Goal: Contribute content: Add original content to the website for others to see

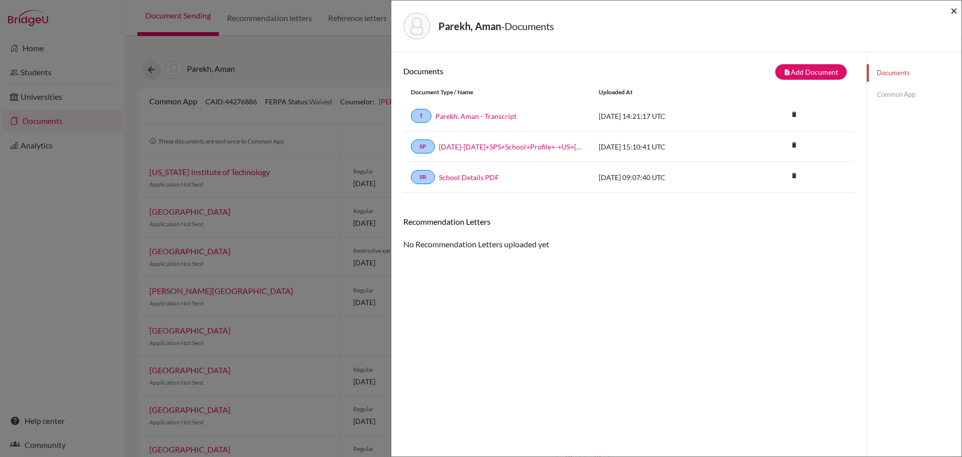
click at [951, 12] on span "×" at bounding box center [954, 10] width 7 height 15
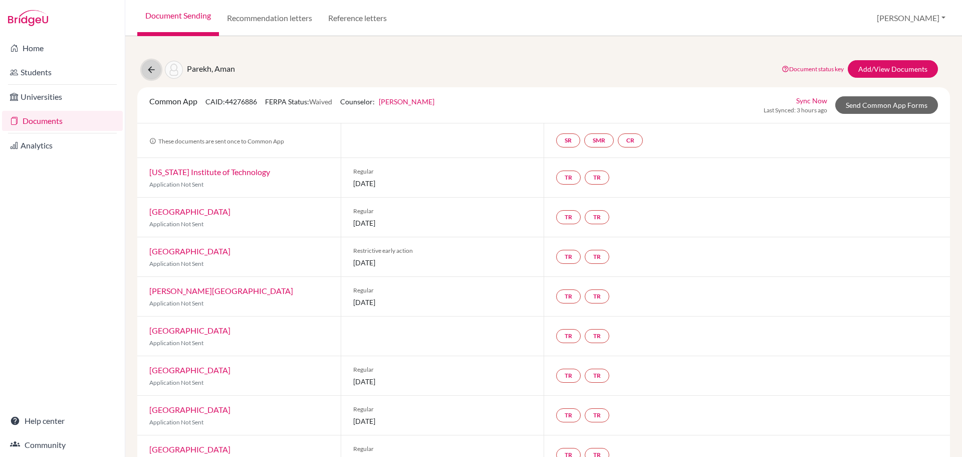
click at [148, 69] on icon at bounding box center [151, 70] width 10 height 10
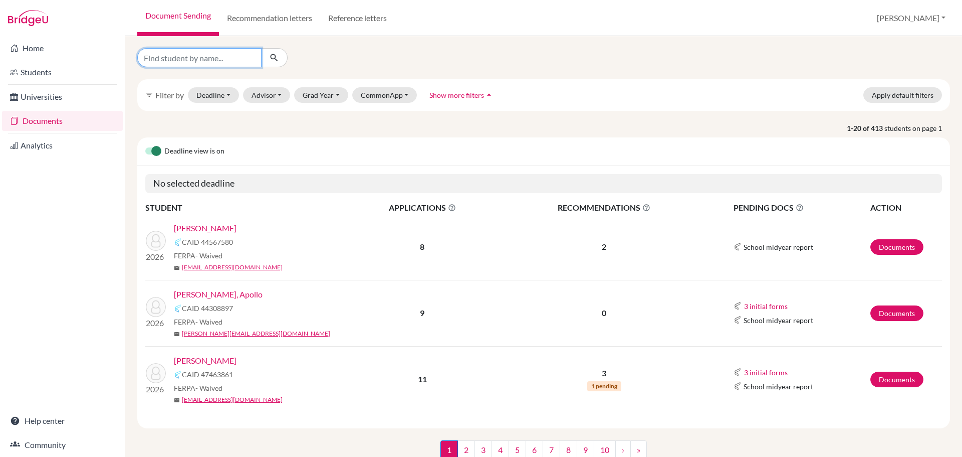
click at [212, 57] on input "Find student by name..." at bounding box center [199, 57] width 124 height 19
type input "patel"
click button "submit" at bounding box center [274, 57] width 27 height 19
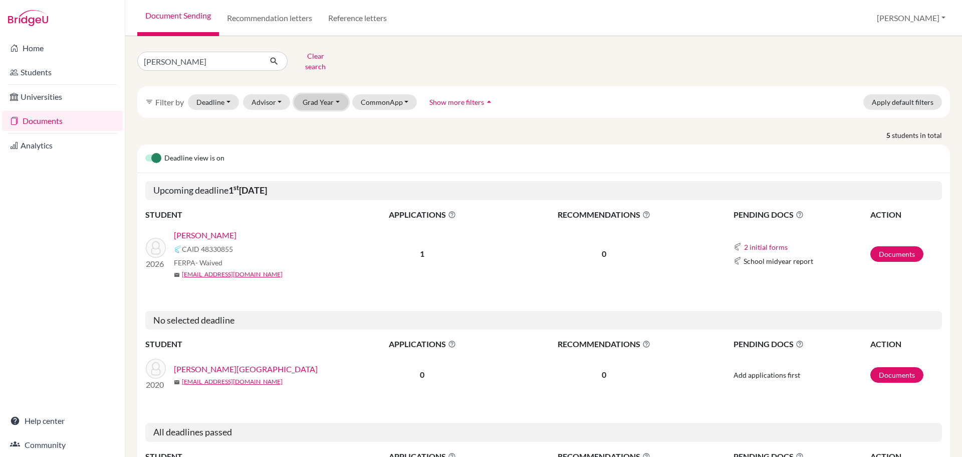
click at [330, 95] on button "Grad Year" at bounding box center [321, 102] width 54 height 16
click at [327, 119] on div "2026" at bounding box center [324, 123] width 35 height 12
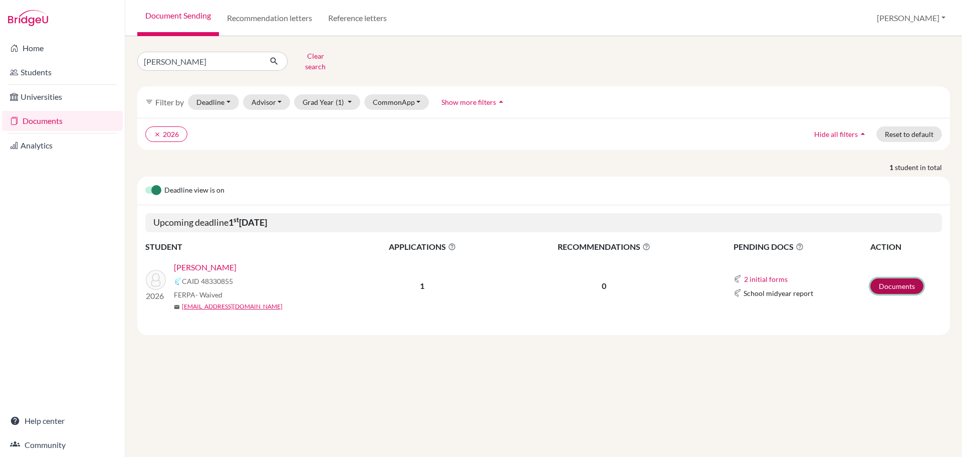
click at [883, 278] on link "Documents" at bounding box center [897, 286] width 53 height 16
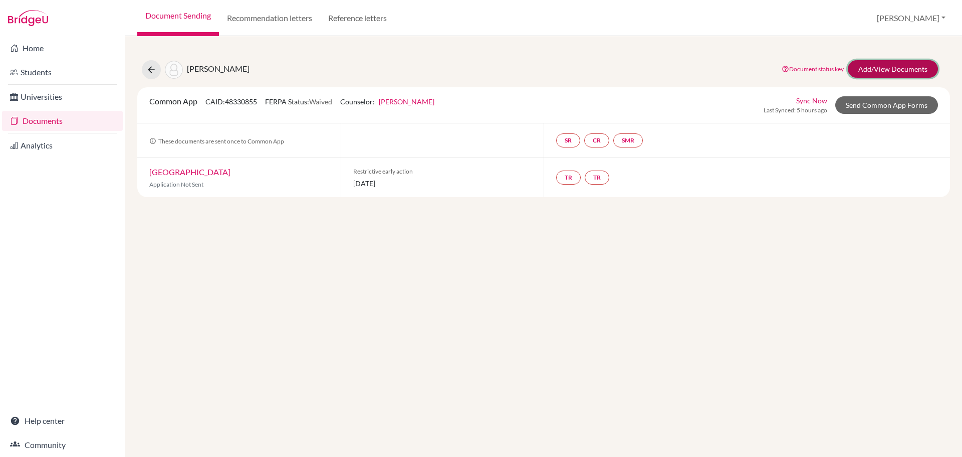
click at [877, 66] on link "Add/View Documents" at bounding box center [893, 69] width 90 height 18
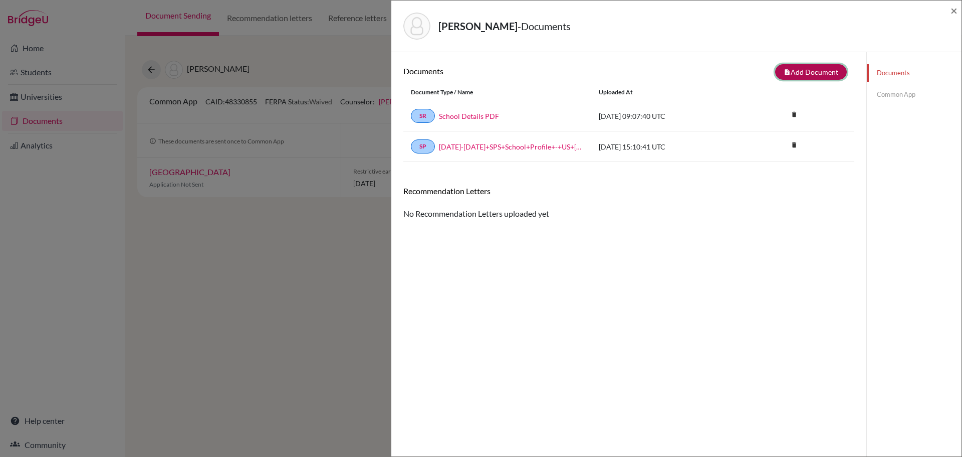
click at [799, 75] on button "note_add Add Document" at bounding box center [811, 72] width 72 height 16
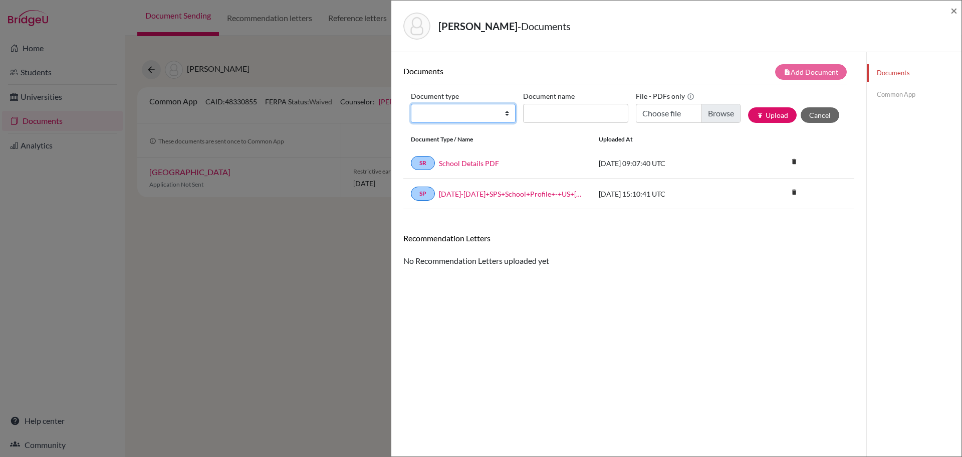
click at [504, 116] on select "Change explanation for Common App reports Counselor recommendation Internationa…" at bounding box center [463, 113] width 105 height 19
select select "2"
click at [411, 104] on select "Change explanation for Common App reports Counselor recommendation Internationa…" at bounding box center [463, 113] width 105 height 19
click at [548, 118] on input "Document name" at bounding box center [575, 113] width 105 height 19
type input "Patel, Dev - Transcript"
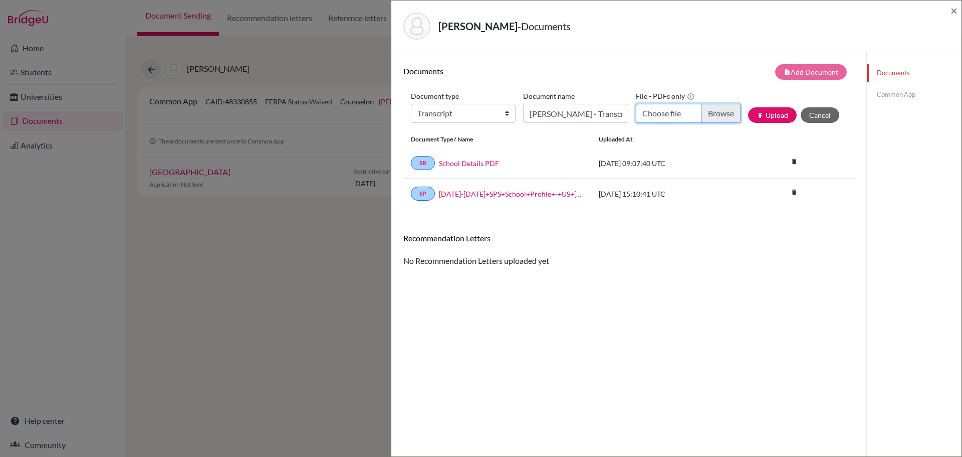
click at [708, 117] on input "Choose file" at bounding box center [688, 113] width 105 height 19
type input "C:\fakepath\Patel, Dev - Transcript.pdf"
click at [764, 120] on button "publish Upload" at bounding box center [772, 115] width 49 height 16
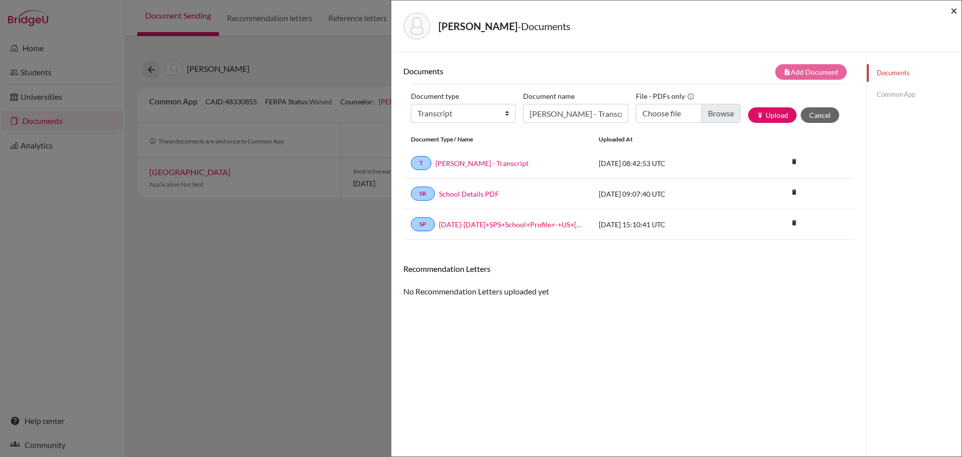
click at [952, 11] on span "×" at bounding box center [954, 10] width 7 height 15
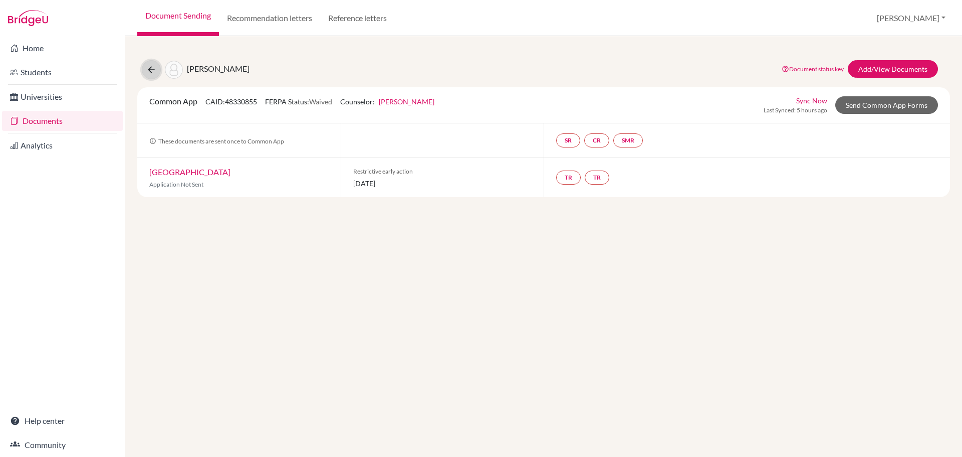
drag, startPoint x: 153, startPoint y: 68, endPoint x: 166, endPoint y: 72, distance: 13.8
click at [153, 68] on icon at bounding box center [151, 70] width 10 height 10
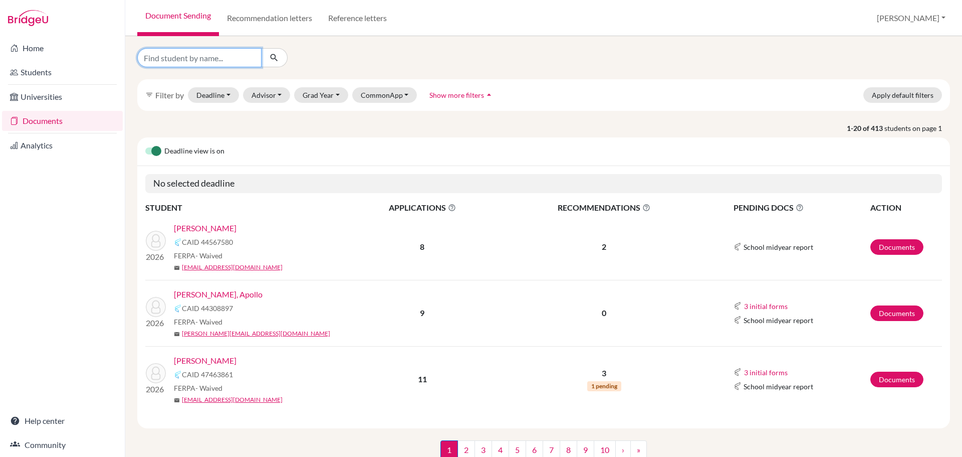
drag, startPoint x: 233, startPoint y: 61, endPoint x: 218, endPoint y: 59, distance: 14.6
click at [233, 61] on input "Find student by name..." at bounding box center [199, 57] width 124 height 19
type input "podd"
click button "submit" at bounding box center [274, 57] width 27 height 19
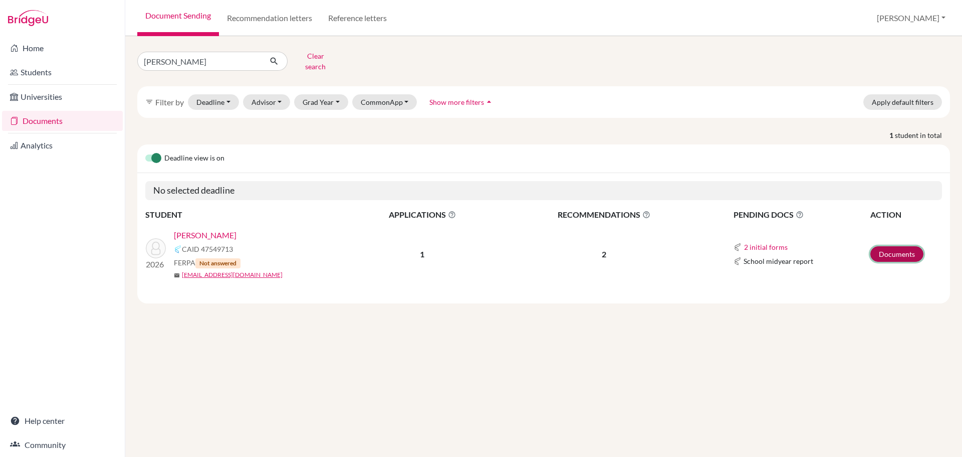
click at [911, 246] on link "Documents" at bounding box center [897, 254] width 53 height 16
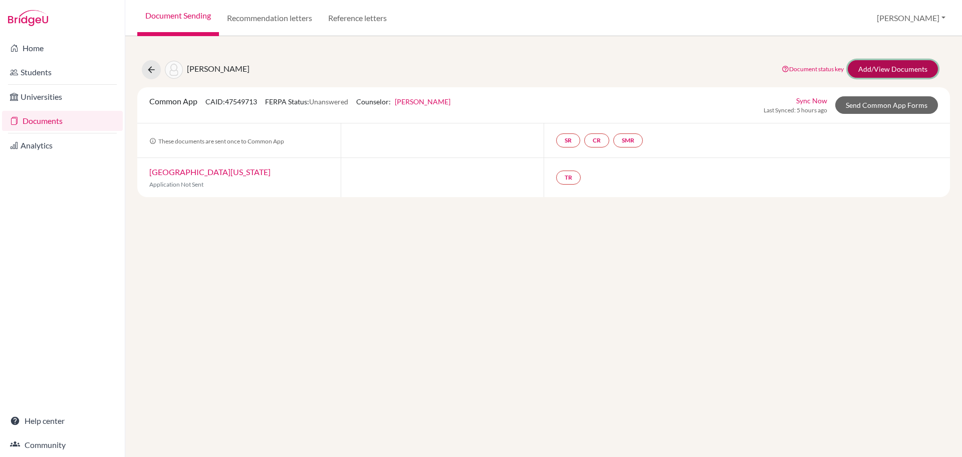
click at [869, 65] on link "Add/View Documents" at bounding box center [893, 69] width 90 height 18
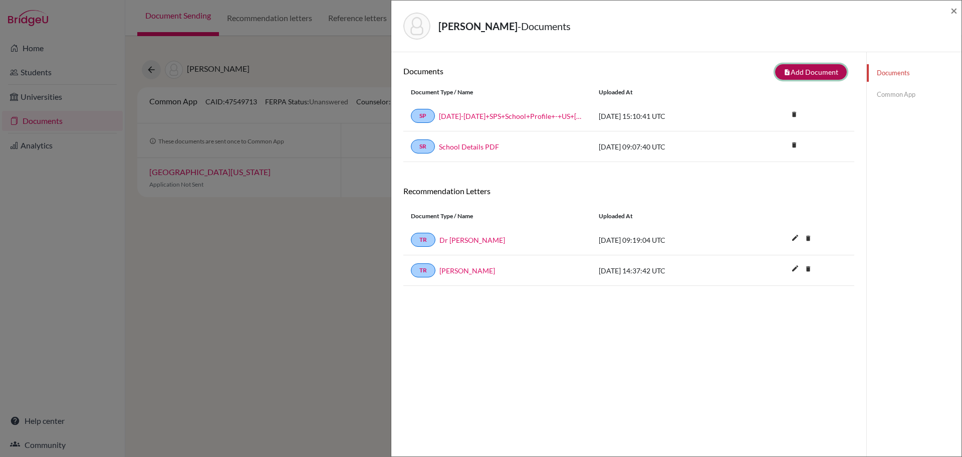
click at [806, 71] on button "note_add Add Document" at bounding box center [811, 72] width 72 height 16
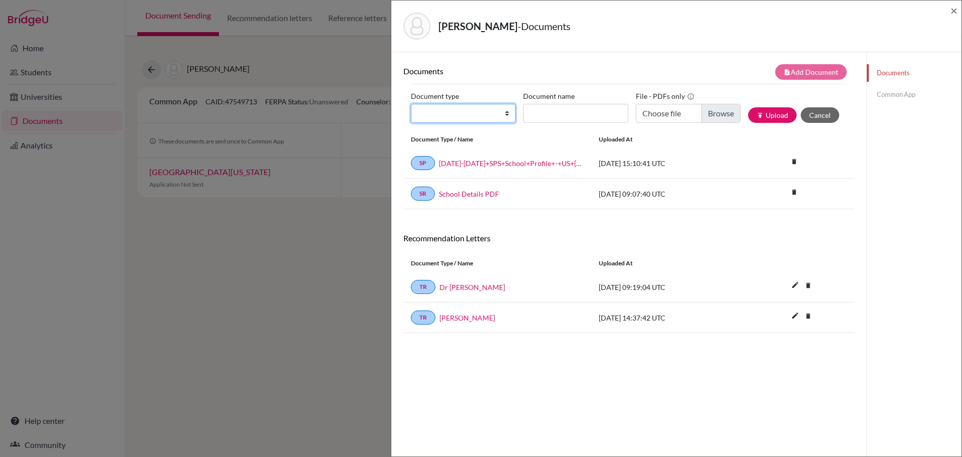
click at [505, 115] on select "Change explanation for Common App reports Counselor recommendation Internationa…" at bounding box center [463, 113] width 105 height 19
select select "2"
click at [411, 104] on select "Change explanation for Common App reports Counselor recommendation Internationa…" at bounding box center [463, 113] width 105 height 19
click at [552, 113] on input "Document name" at bounding box center [575, 113] width 105 height 19
type input "Poddar, Shlok - Transcript"
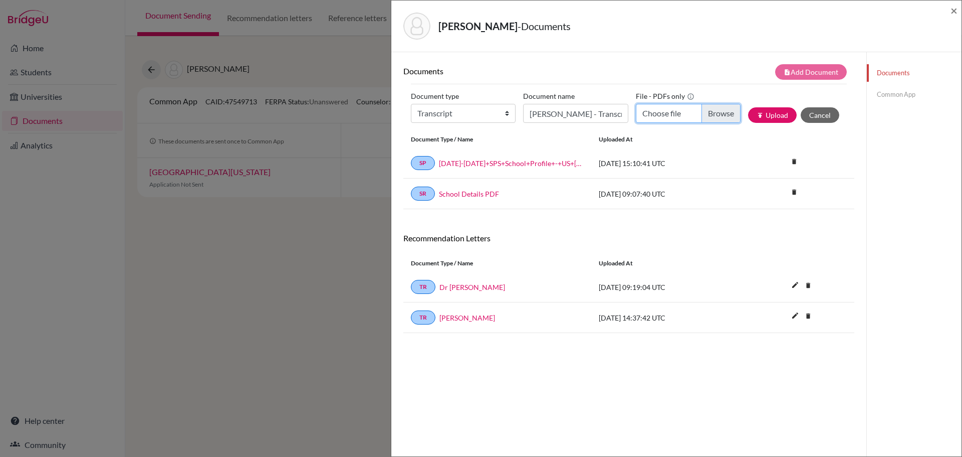
click at [716, 115] on input "Choose file" at bounding box center [688, 113] width 105 height 19
type input "C:\fakepath\Poddar, Shlok - Transcript.pdf"
click at [770, 114] on button "publish Upload" at bounding box center [772, 115] width 49 height 16
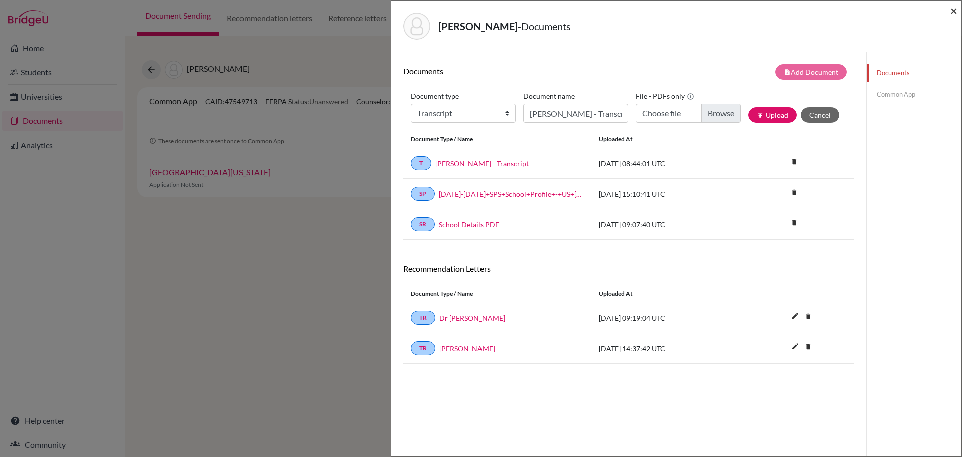
click at [955, 11] on span "×" at bounding box center [954, 10] width 7 height 15
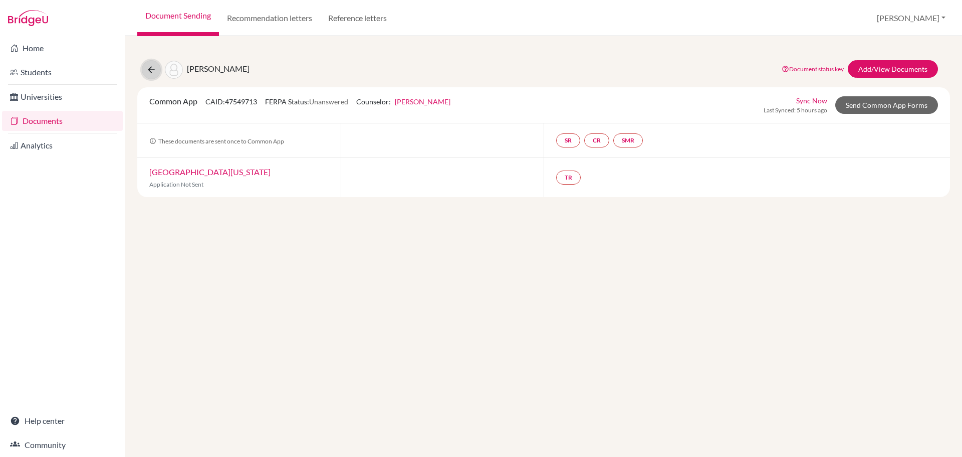
click at [157, 73] on button at bounding box center [151, 69] width 19 height 19
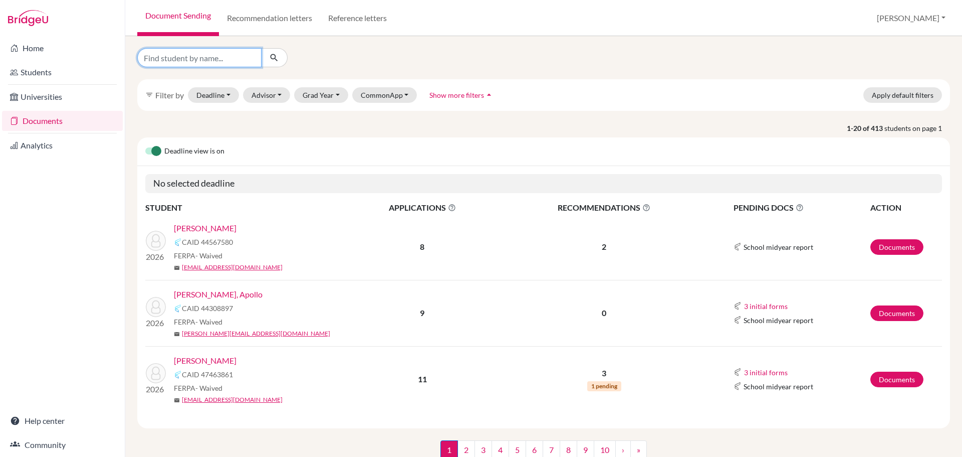
click at [216, 58] on input "Find student by name..." at bounding box center [199, 57] width 124 height 19
type input "poole"
click button "submit" at bounding box center [274, 57] width 27 height 19
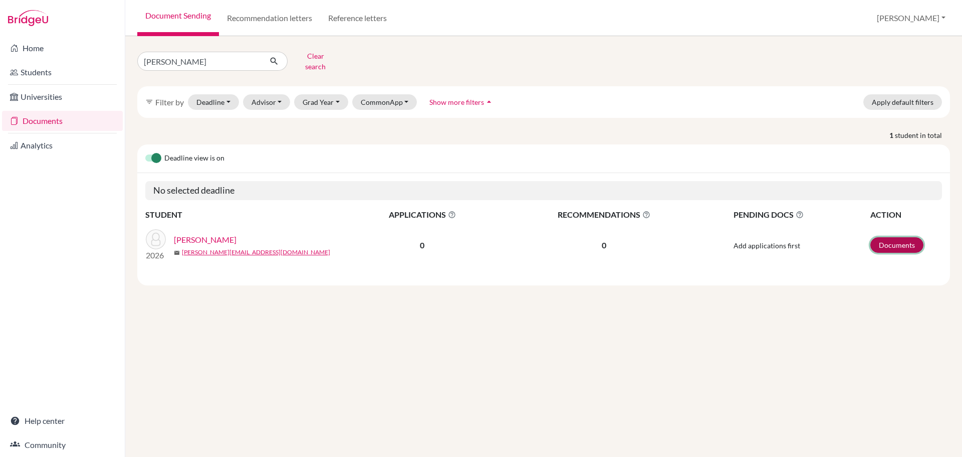
click at [891, 237] on link "Documents" at bounding box center [897, 245] width 53 height 16
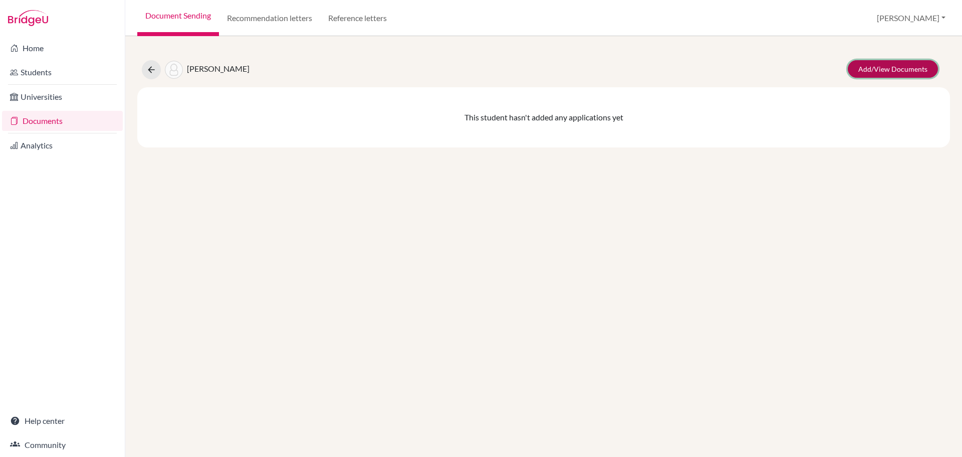
click at [888, 71] on link "Add/View Documents" at bounding box center [893, 69] width 90 height 18
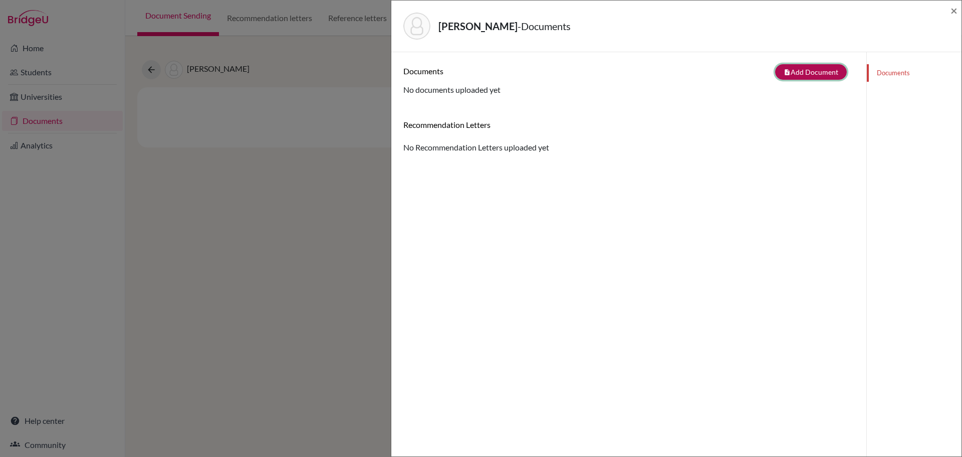
click at [800, 73] on button "note_add Add Document" at bounding box center [811, 72] width 72 height 16
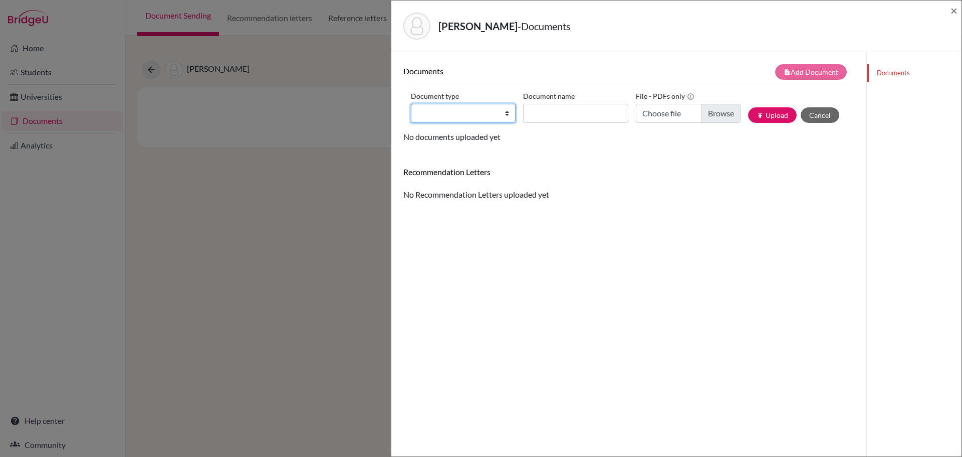
click at [505, 115] on select "Change explanation for Common App reports Counselor recommendation Internationa…" at bounding box center [463, 113] width 105 height 19
select select "2"
click at [411, 104] on select "Change explanation for Common App reports Counselor recommendation Internationa…" at bounding box center [463, 113] width 105 height 19
click at [554, 115] on input "Document name" at bounding box center [575, 113] width 105 height 19
type input "[PERSON_NAME] - Transcript"
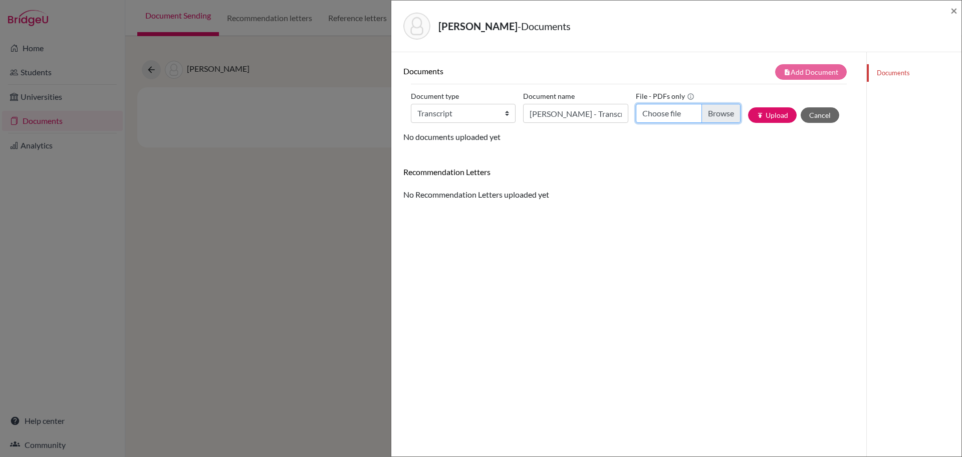
click at [719, 115] on input "Choose file" at bounding box center [688, 113] width 105 height 19
type input "C:\fakepath\[PERSON_NAME] - Transcript.pdf"
click at [766, 115] on button "publish Upload" at bounding box center [772, 115] width 49 height 16
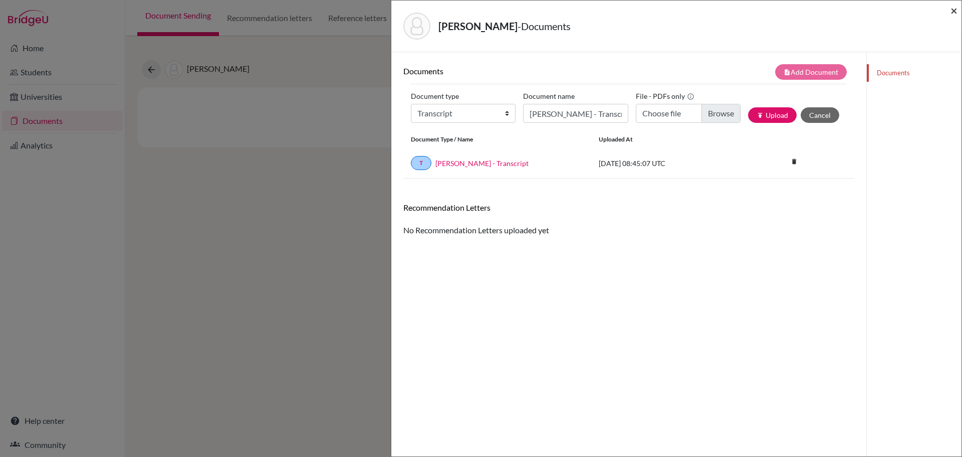
click at [953, 10] on span "×" at bounding box center [954, 10] width 7 height 15
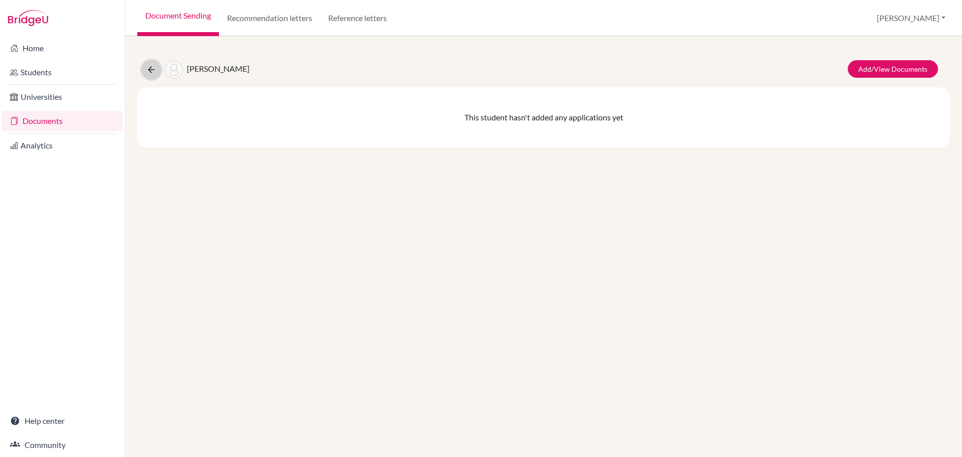
click at [149, 70] on icon at bounding box center [151, 70] width 10 height 10
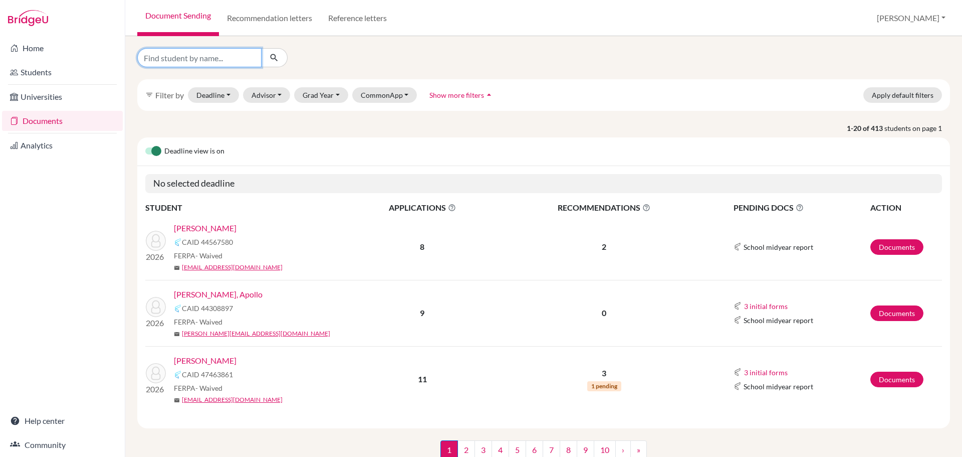
click at [208, 58] on input "Find student by name..." at bounding box center [199, 57] width 124 height 19
type input "[PERSON_NAME]"
click button "submit" at bounding box center [274, 57] width 27 height 19
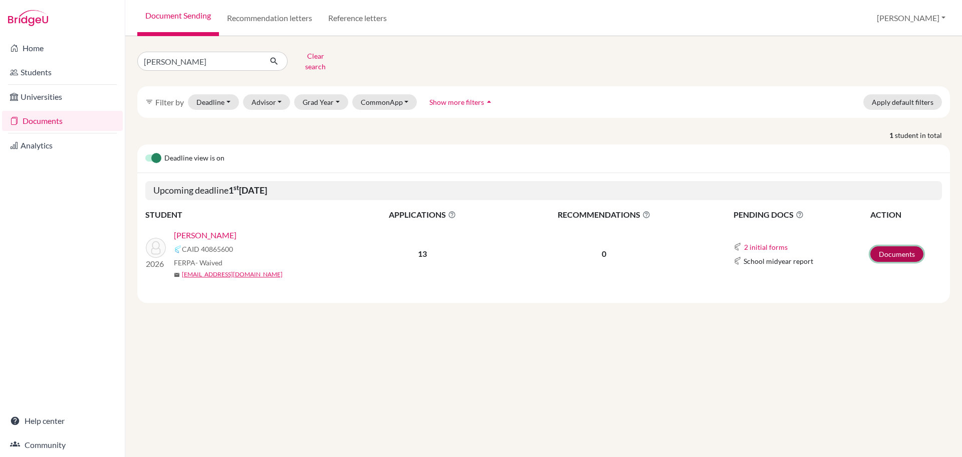
click at [904, 248] on link "Documents" at bounding box center [897, 254] width 53 height 16
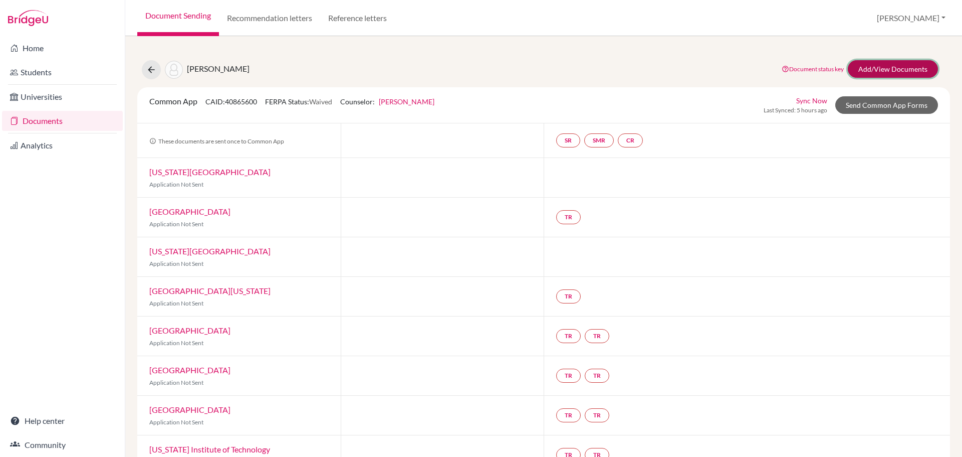
click at [876, 69] on link "Add/View Documents" at bounding box center [893, 69] width 90 height 18
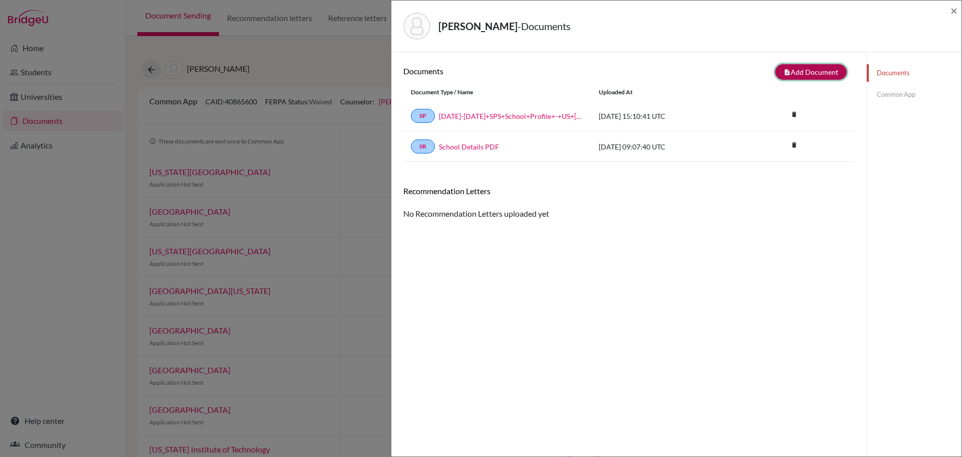
click at [797, 72] on button "note_add Add Document" at bounding box center [811, 72] width 72 height 16
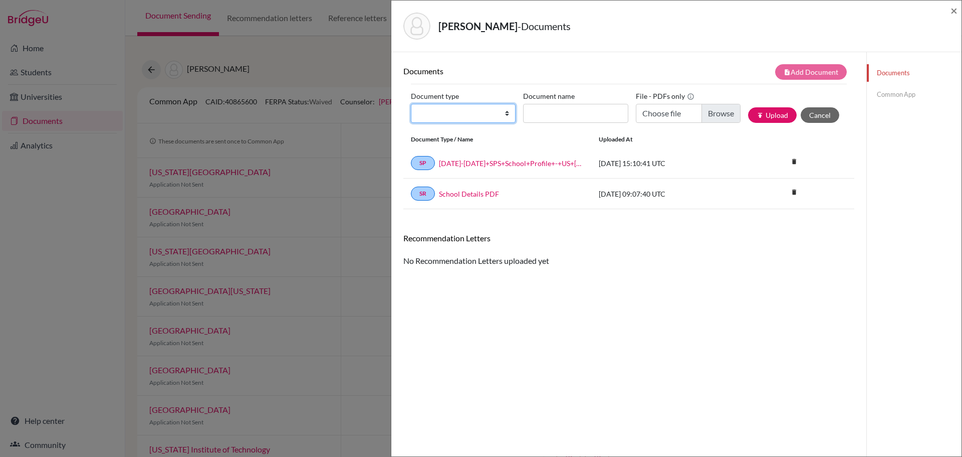
click at [503, 115] on select "Change explanation for Common App reports Counselor recommendation Internationa…" at bounding box center [463, 113] width 105 height 19
select select "2"
click at [411, 104] on select "Change explanation for Common App reports Counselor recommendation Internationa…" at bounding box center [463, 113] width 105 height 19
click at [548, 109] on input "Document name" at bounding box center [575, 113] width 105 height 19
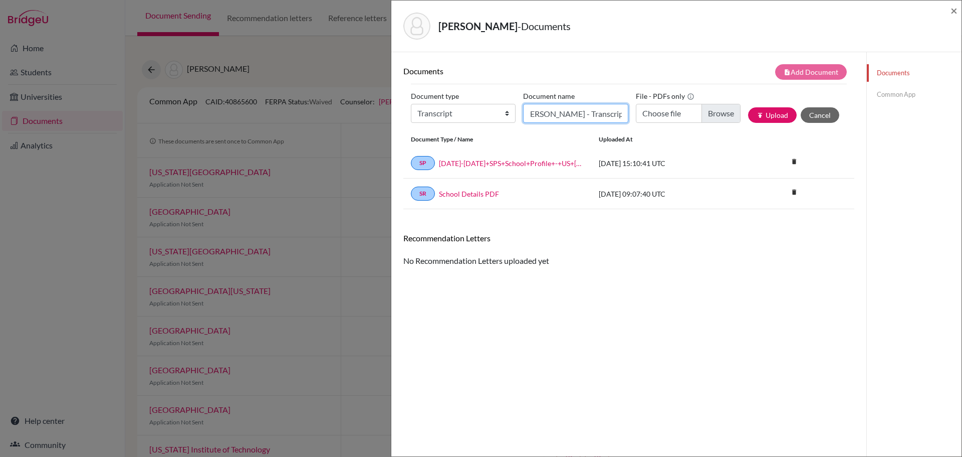
type input "[PERSON_NAME] - Transcript"
click at [709, 110] on input "Choose file" at bounding box center [688, 113] width 105 height 19
type input "C:\fakepath\[PERSON_NAME] - Transcript.pdf"
click at [766, 117] on button "publish Upload" at bounding box center [772, 115] width 49 height 16
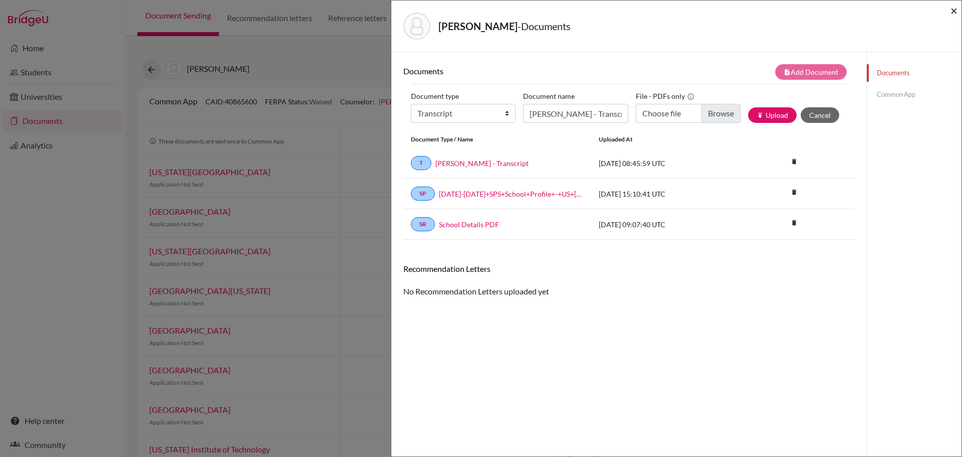
click at [951, 12] on span "×" at bounding box center [954, 10] width 7 height 15
